Goal: Task Accomplishment & Management: Manage account settings

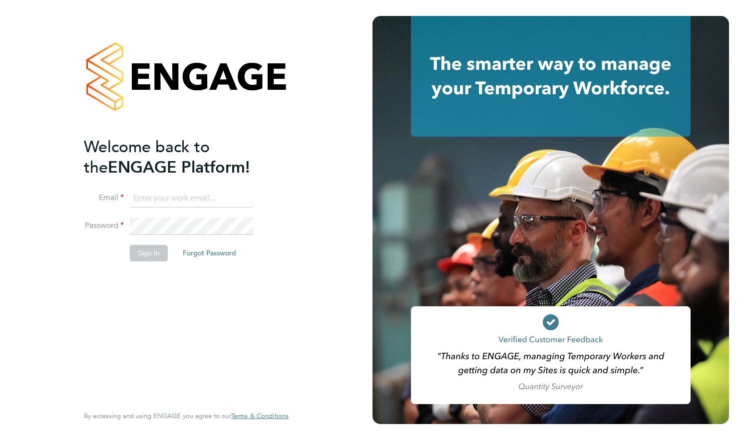
type input "bethany-may.reed@bgis.com"
click at [141, 255] on button "Sign In" at bounding box center [149, 253] width 38 height 16
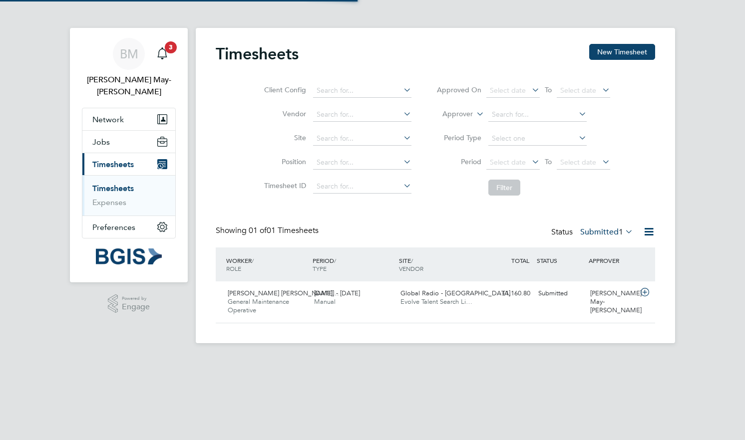
scroll to position [25, 86]
click at [510, 302] on div "£1,160.80 Submitted" at bounding box center [508, 294] width 52 height 16
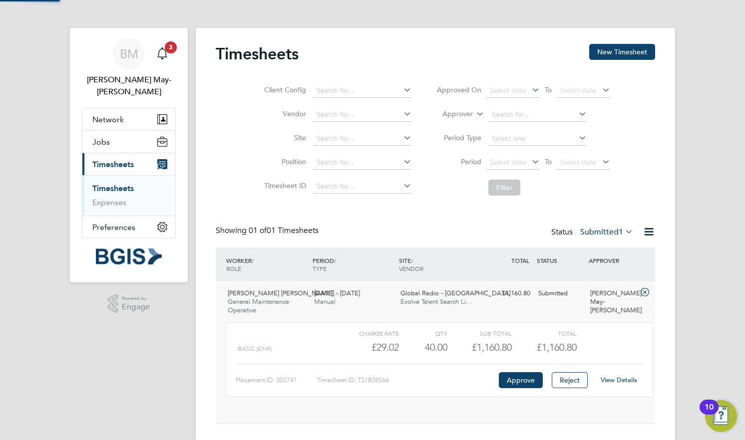
scroll to position [17, 97]
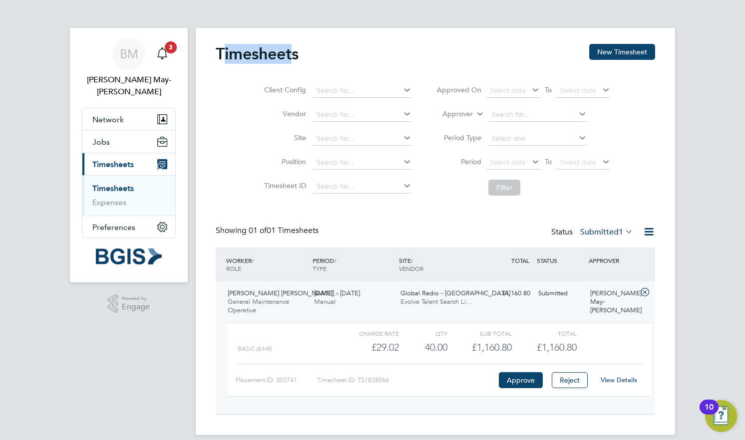
drag, startPoint x: 291, startPoint y: 50, endPoint x: 224, endPoint y: 56, distance: 67.2
click at [224, 56] on h2 "Timesheets" at bounding box center [257, 54] width 83 height 20
click at [374, 58] on div "Timesheets New Timesheet" at bounding box center [435, 59] width 439 height 30
